Goal: Task Accomplishment & Management: Manage account settings

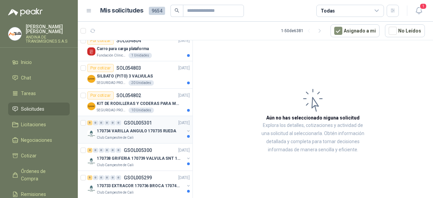
scroll to position [68, 0]
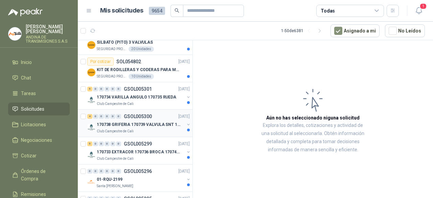
click at [154, 130] on div "Club Campestre de Cali" at bounding box center [141, 131] width 88 height 5
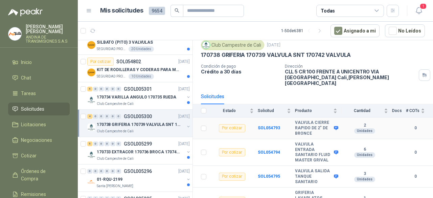
scroll to position [36, 0]
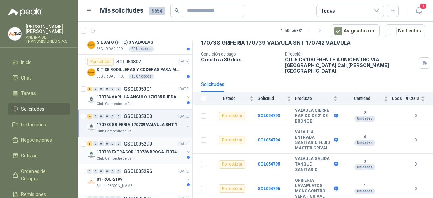
click at [146, 151] on p "170733 EXTRACOR 170736 BROCA 170743 PORTACAND" at bounding box center [139, 152] width 84 height 6
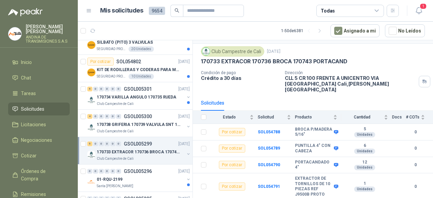
scroll to position [27, 0]
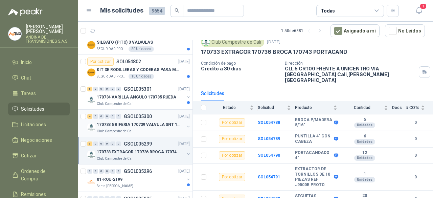
click at [132, 121] on div "170738 GRIFERIA 170739 VALVULA SNT 170742 VALVULA" at bounding box center [141, 125] width 88 height 8
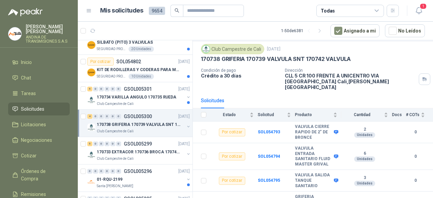
scroll to position [36, 0]
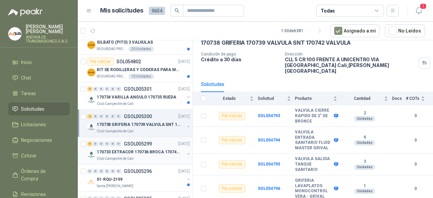
click at [135, 153] on p "170733 EXTRACOR 170736 BROCA 170743 PORTACAND" at bounding box center [139, 152] width 84 height 6
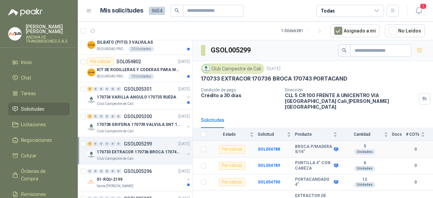
scroll to position [27, 0]
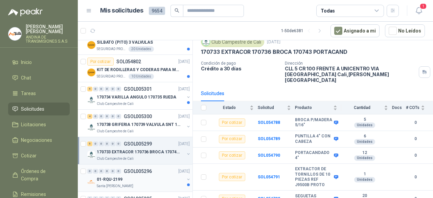
click at [134, 174] on div "0 0 0 0 0 0 GSOL005296 [DATE]" at bounding box center [139, 171] width 104 height 8
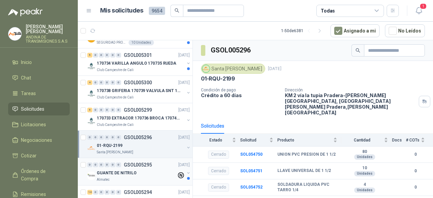
scroll to position [135, 0]
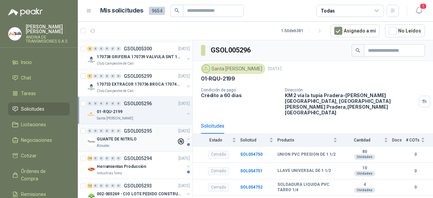
click at [135, 139] on div "GUANTE DE NITRILO" at bounding box center [137, 139] width 80 height 8
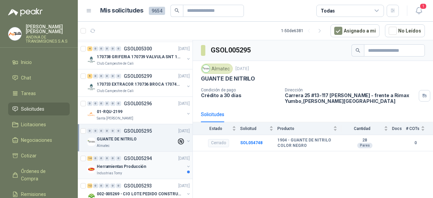
click at [144, 165] on div "Herramientas Producción" at bounding box center [141, 166] width 88 height 8
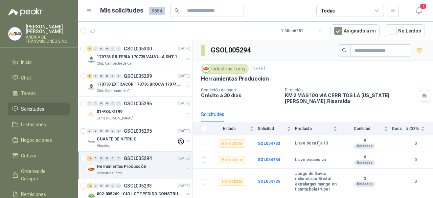
scroll to position [237, 0]
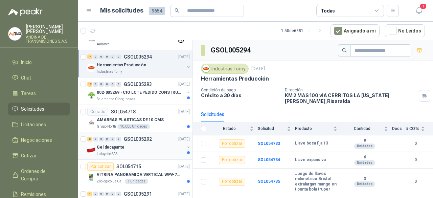
click at [142, 151] on div "Lafayette SAS" at bounding box center [141, 153] width 88 height 5
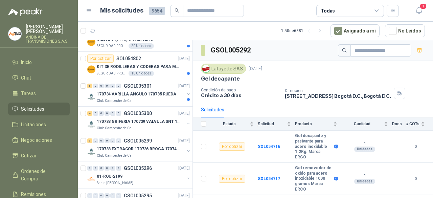
scroll to position [68, 0]
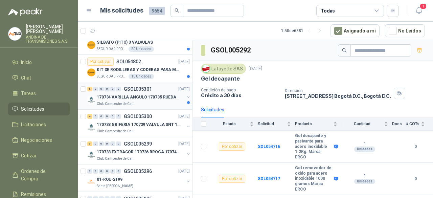
click at [142, 102] on div "Club Campestre de Cali" at bounding box center [141, 103] width 88 height 5
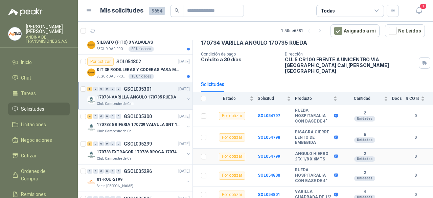
scroll to position [37, 0]
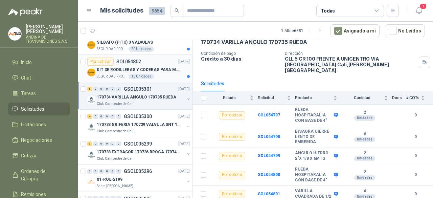
click at [146, 64] on div "Por cotizar SOL054802 [DATE]" at bounding box center [138, 62] width 103 height 8
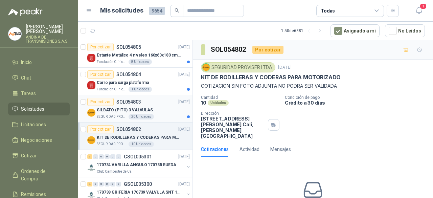
click at [152, 107] on div "SILBATO (PITO) 3 VALVULAS" at bounding box center [143, 110] width 93 height 8
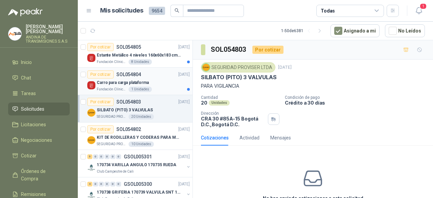
click at [155, 82] on div "Carro para carga plataforma" at bounding box center [143, 83] width 93 height 8
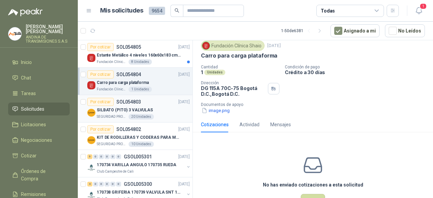
scroll to position [11, 0]
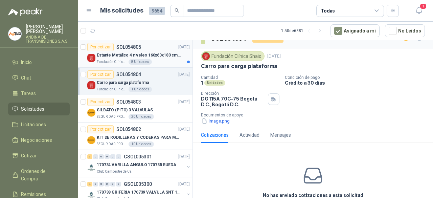
click at [166, 60] on div "Fundación Clínica Shaio 8 Unidades" at bounding box center [143, 61] width 93 height 5
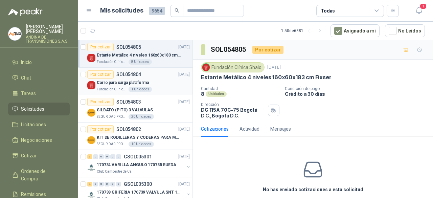
click at [150, 79] on div "Carro para carga plataforma" at bounding box center [143, 83] width 93 height 8
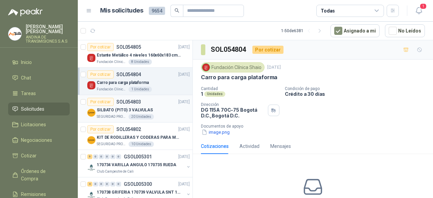
click at [157, 108] on div "SILBATO (PITO) 3 VALVULAS" at bounding box center [143, 110] width 93 height 8
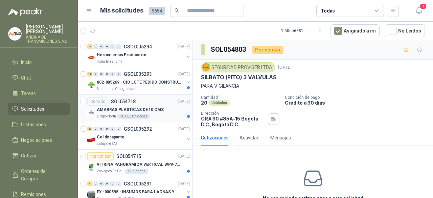
scroll to position [237, 0]
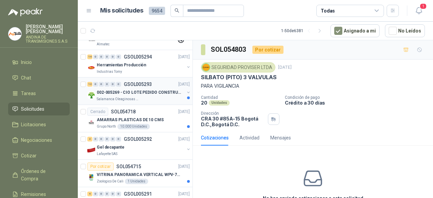
click at [157, 96] on div "Salamanca Oleaginosas SAS" at bounding box center [141, 98] width 88 height 5
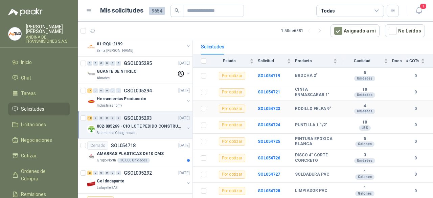
scroll to position [102, 0]
